Goal: Task Accomplishment & Management: Complete application form

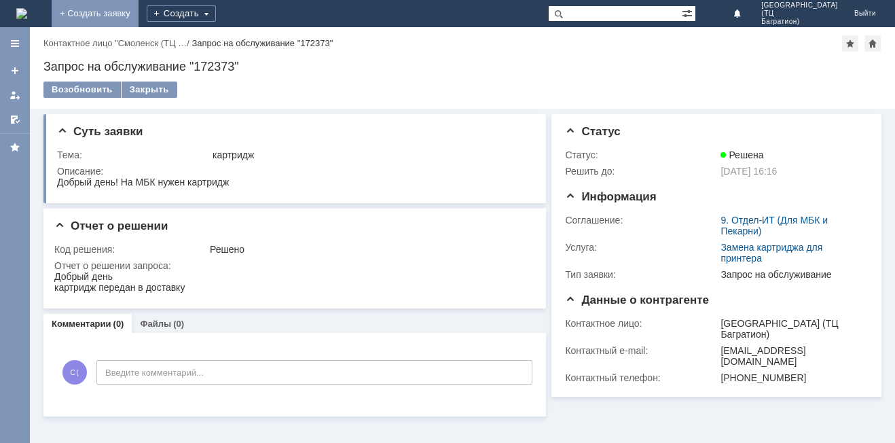
click at [138, 16] on link "+ Создать заявку" at bounding box center [95, 13] width 87 height 27
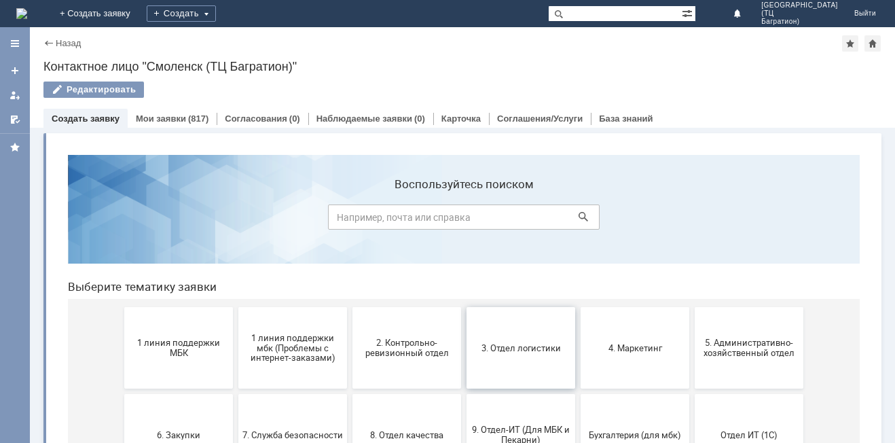
click at [526, 360] on button "3. Отдел логистики" at bounding box center [520, 347] width 109 height 81
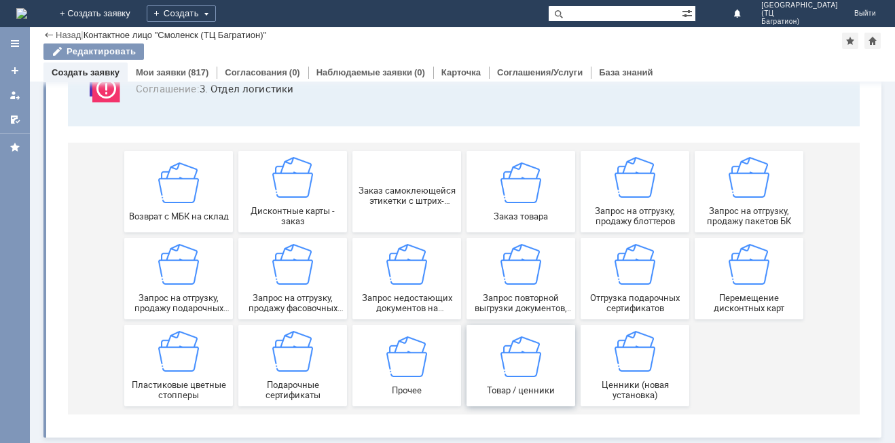
scroll to position [113, 0]
click at [305, 284] on img at bounding box center [292, 264] width 41 height 41
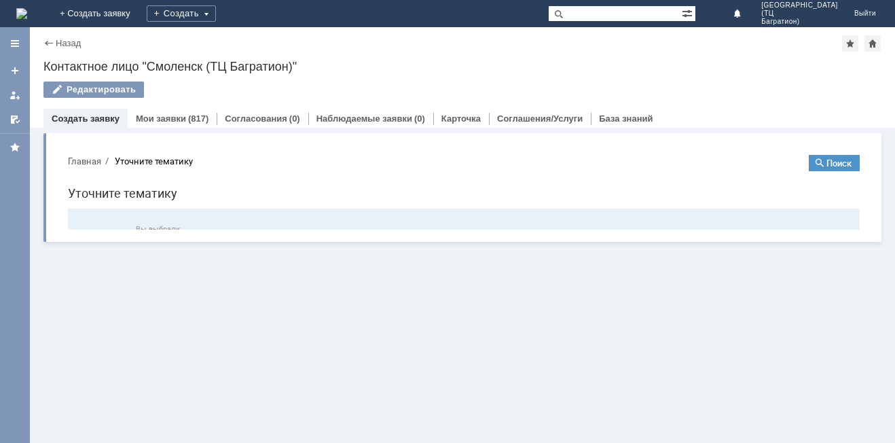
scroll to position [0, 0]
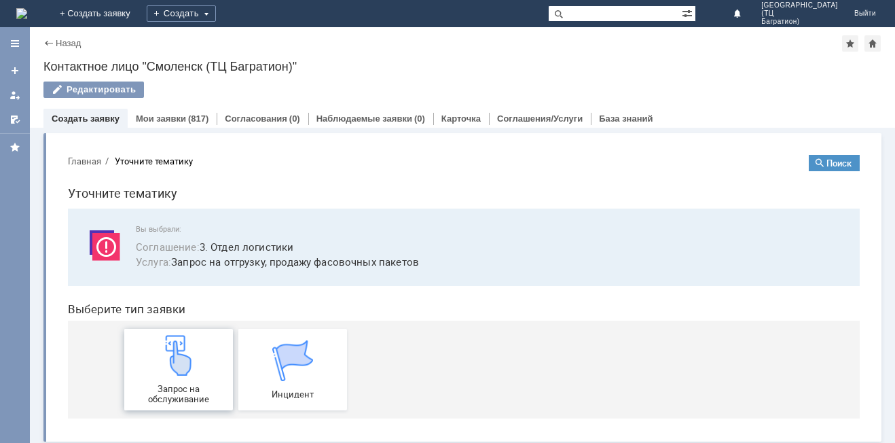
click at [186, 367] on img at bounding box center [178, 355] width 41 height 41
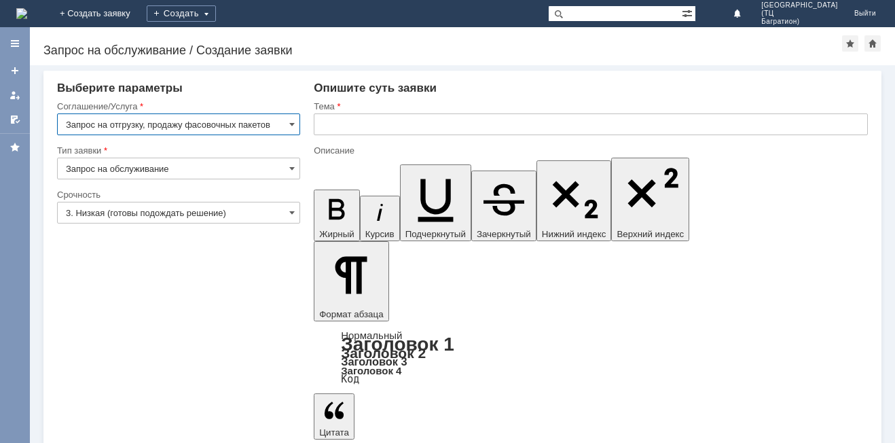
click at [284, 208] on input "3. Низкая (готовы подождать решение)" at bounding box center [178, 213] width 243 height 22
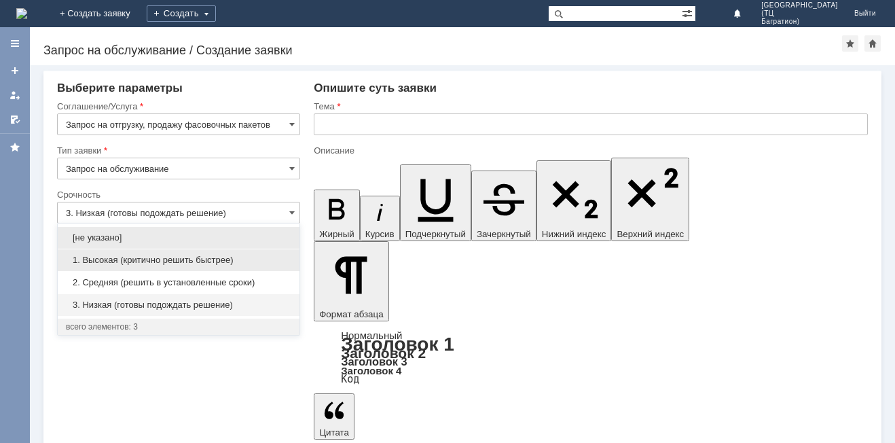
click at [201, 265] on div "1. Высокая (критично решить быстрее)" at bounding box center [179, 260] width 242 height 22
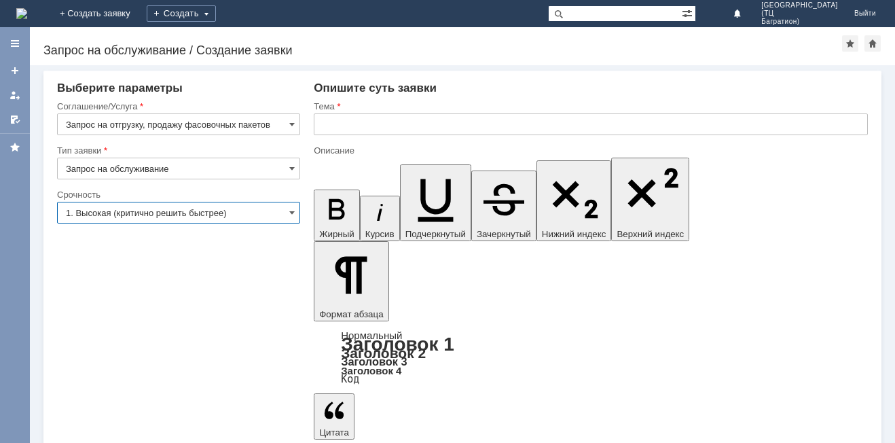
type input "1. Высокая (критично решить быстрее)"
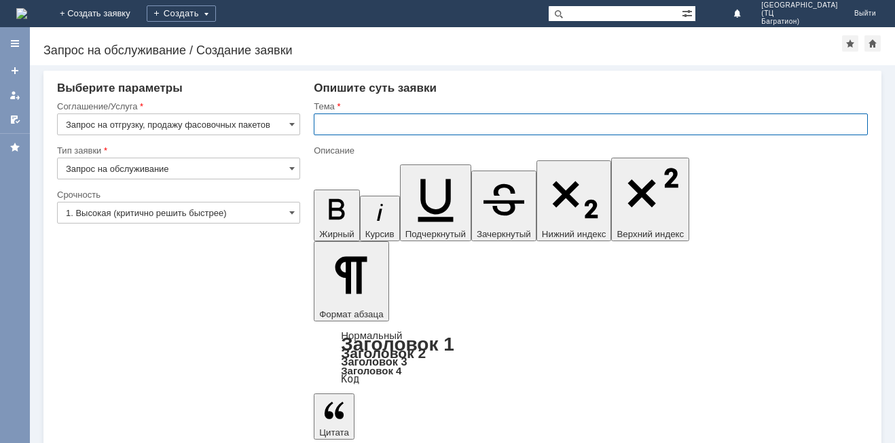
click at [345, 126] on input "text" at bounding box center [591, 124] width 554 height 22
type input "фасовочные пакеты"
